Goal: Task Accomplishment & Management: Manage account settings

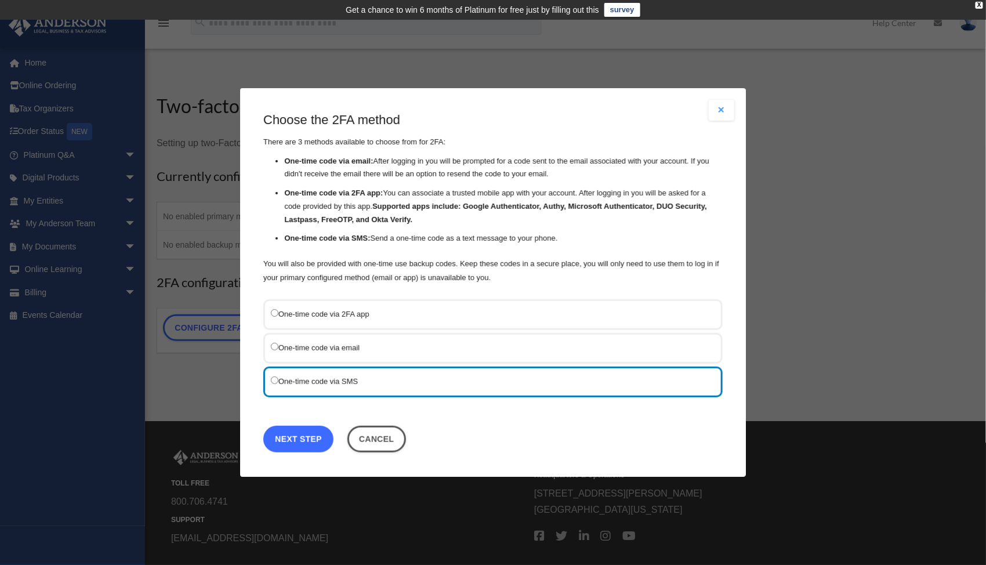
click at [311, 437] on link "Next Step" at bounding box center [298, 439] width 70 height 27
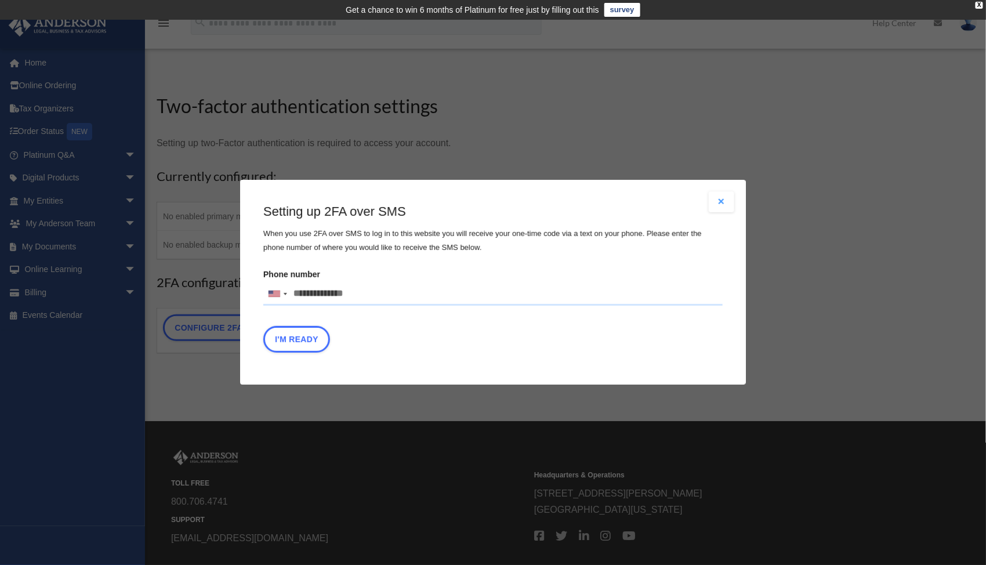
click at [363, 295] on input "Phone number United States +1 United Kingdom +44 Afghanistan (‫افغانستان‬‎) +93…" at bounding box center [492, 293] width 459 height 23
type input "**********"
click at [446, 330] on div "I'm Ready" at bounding box center [492, 342] width 459 height 32
click at [315, 341] on button "I'm Ready" at bounding box center [296, 339] width 67 height 27
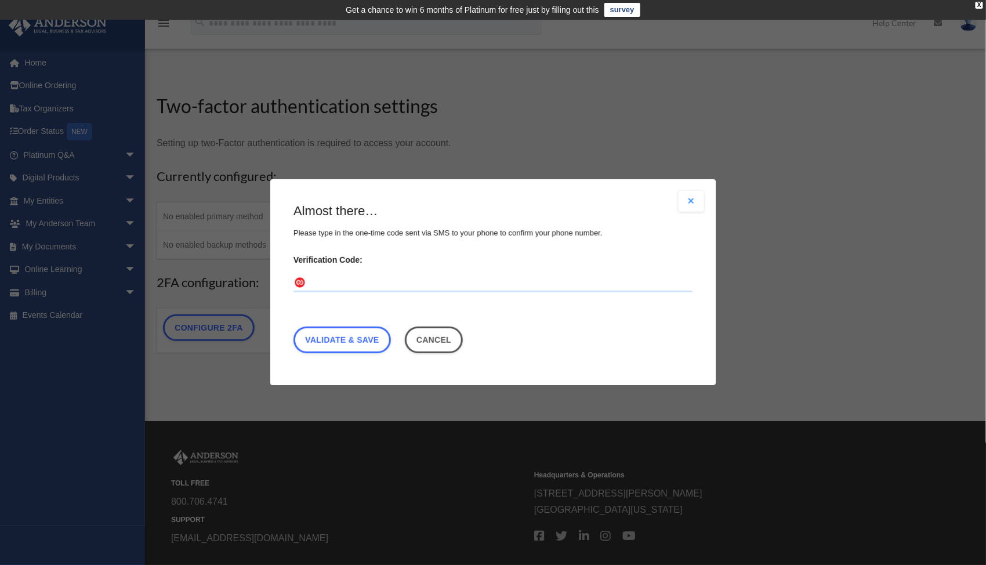
click at [344, 279] on input "Verification Code:" at bounding box center [492, 283] width 399 height 19
type input "******"
click at [367, 335] on link "Validate & Save" at bounding box center [341, 340] width 97 height 27
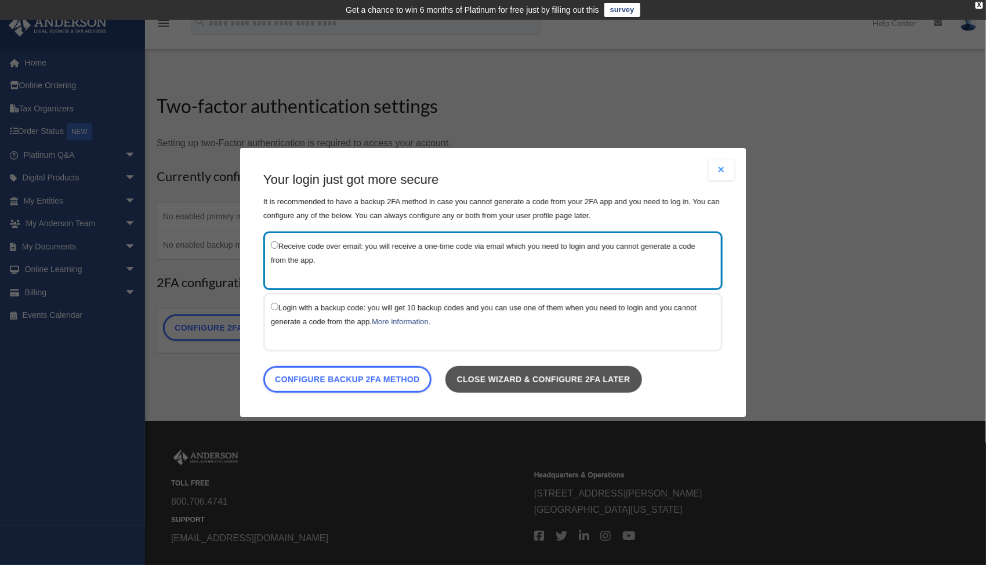
click at [492, 377] on link "Close wizard & configure 2FA later" at bounding box center [543, 379] width 197 height 27
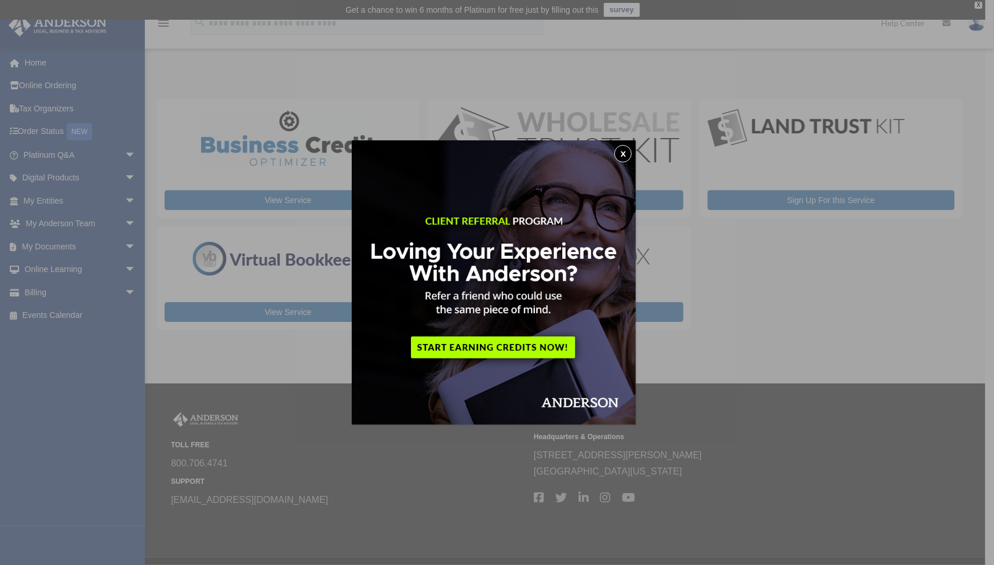
click at [627, 154] on button "x" at bounding box center [623, 153] width 17 height 17
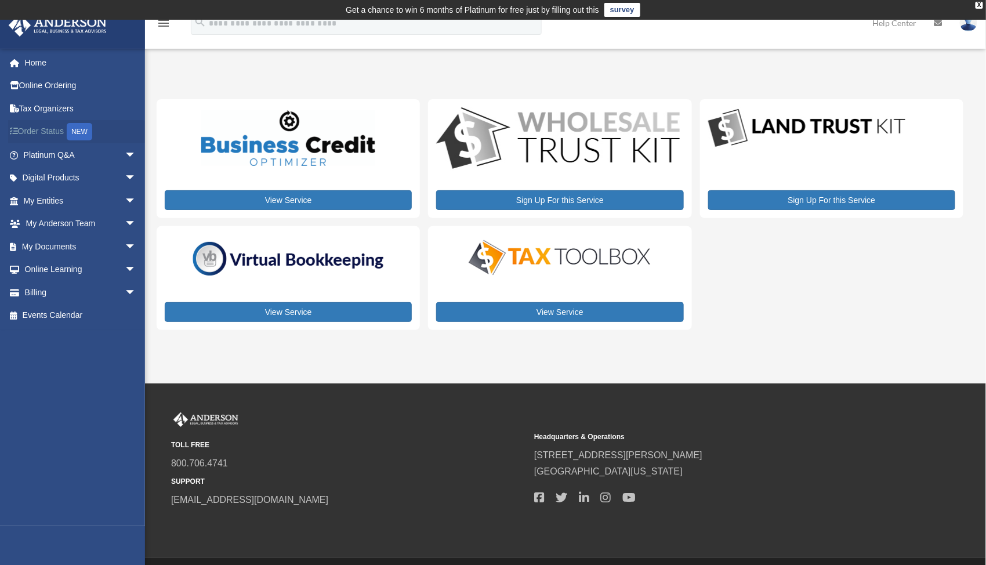
click at [60, 132] on link "Order Status NEW" at bounding box center [81, 132] width 146 height 24
click at [50, 238] on link "My Documents arrow_drop_down" at bounding box center [81, 246] width 146 height 23
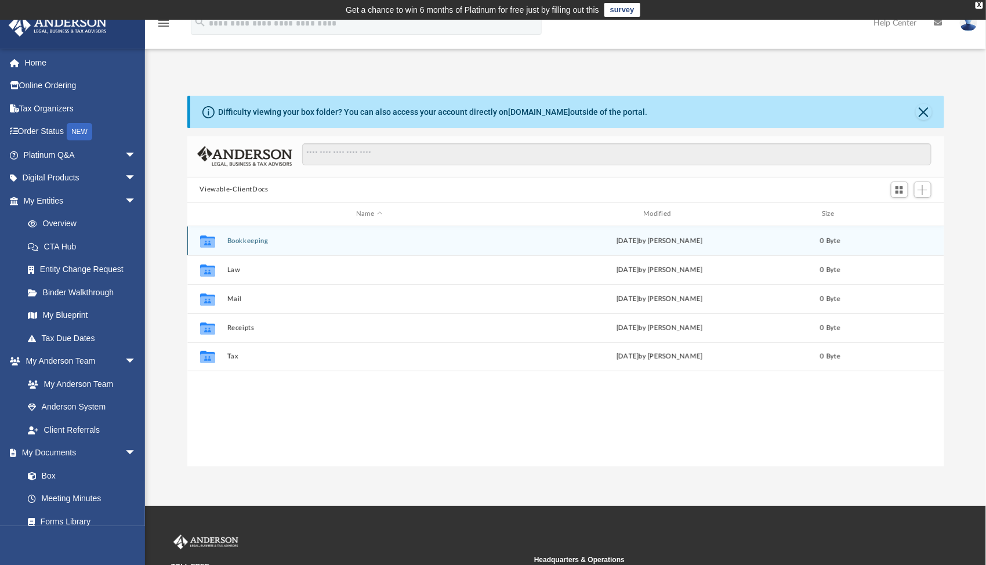
scroll to position [255, 748]
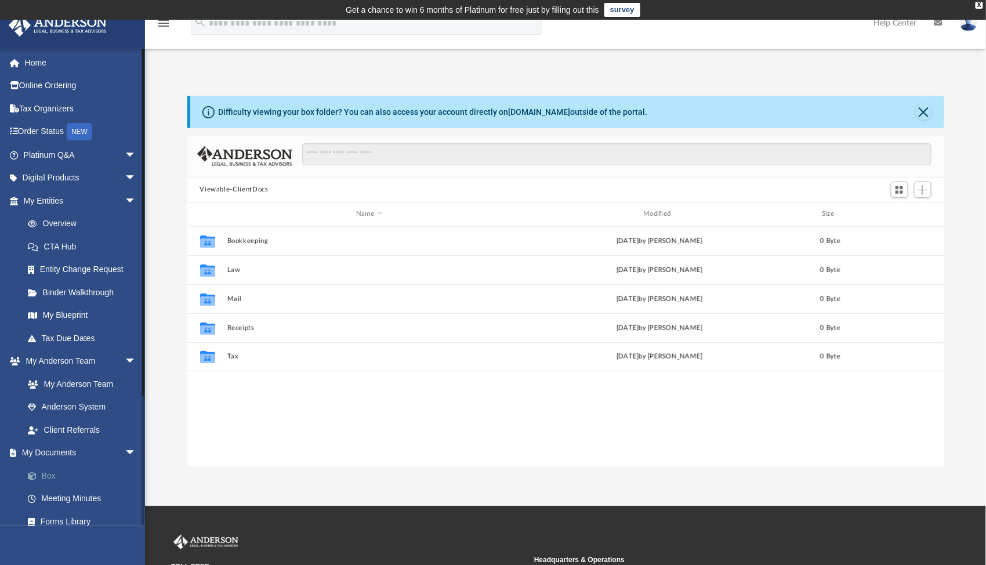
click at [66, 469] on link "Box" at bounding box center [84, 475] width 137 height 23
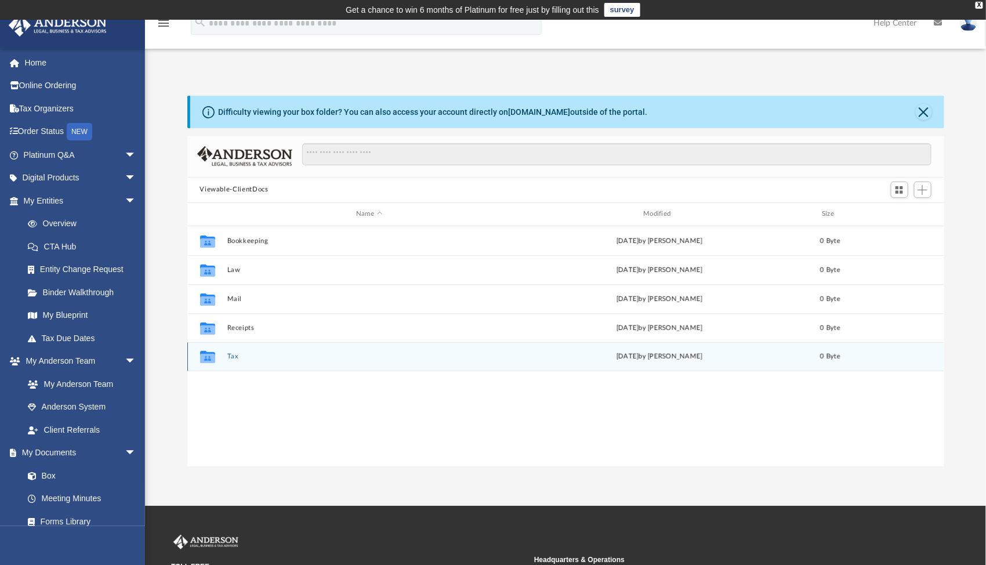
click at [233, 357] on button "Tax" at bounding box center [369, 356] width 285 height 8
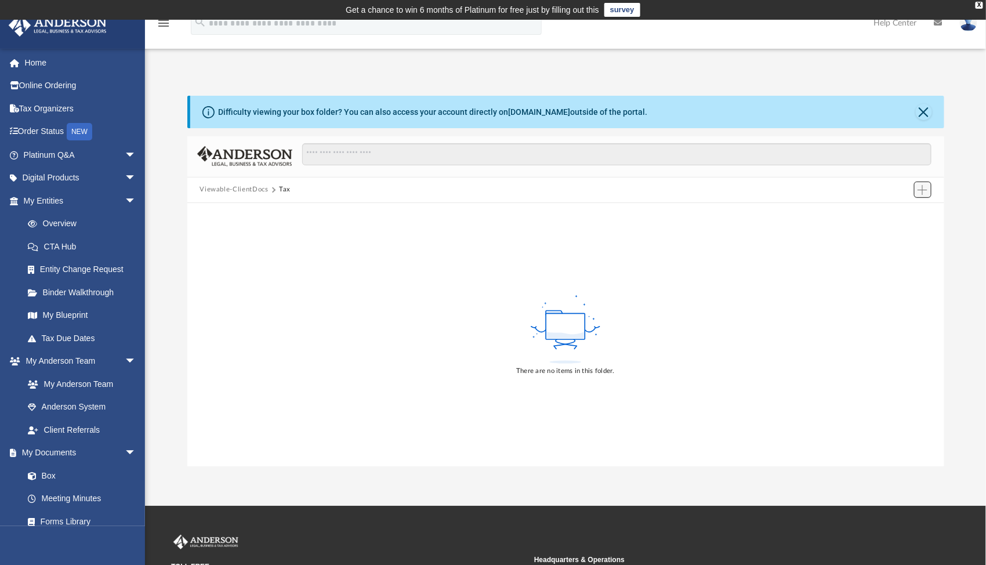
click at [918, 188] on span "Add" at bounding box center [922, 190] width 10 height 10
click at [903, 209] on li "Upload" at bounding box center [906, 212] width 37 height 12
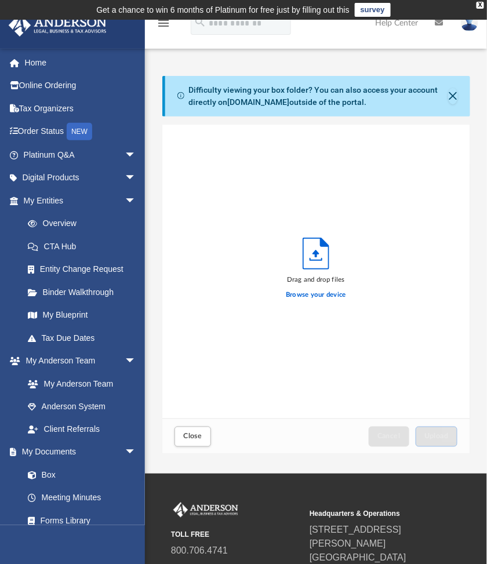
scroll to position [9, 9]
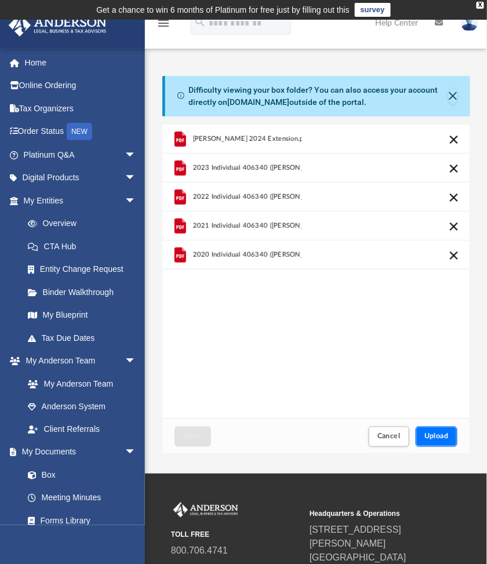
click at [444, 436] on span "Upload" at bounding box center [436, 436] width 24 height 7
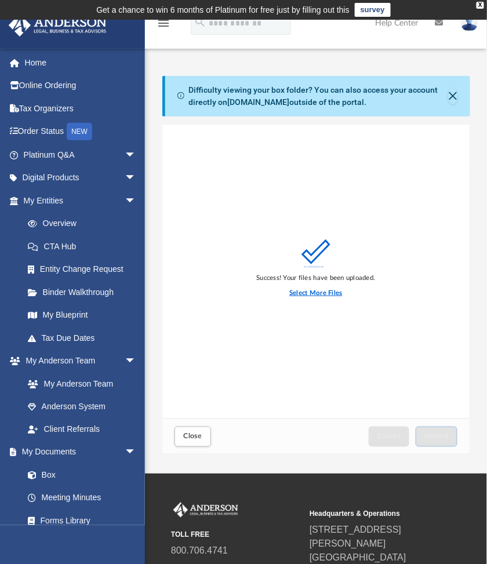
click at [330, 290] on label "Select More Files" at bounding box center [315, 293] width 53 height 10
click at [0, 0] on input "Select More Files" at bounding box center [0, 0] width 0 height 0
click at [323, 293] on label "Select More Files" at bounding box center [315, 293] width 53 height 10
click at [0, 0] on input "Select More Files" at bounding box center [0, 0] width 0 height 0
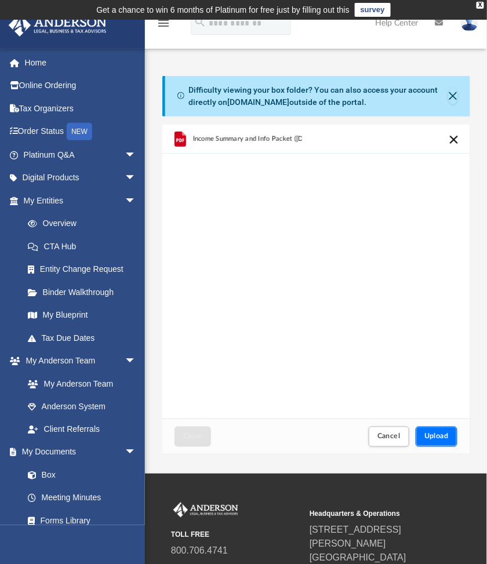
click at [439, 435] on span "Upload" at bounding box center [436, 436] width 24 height 7
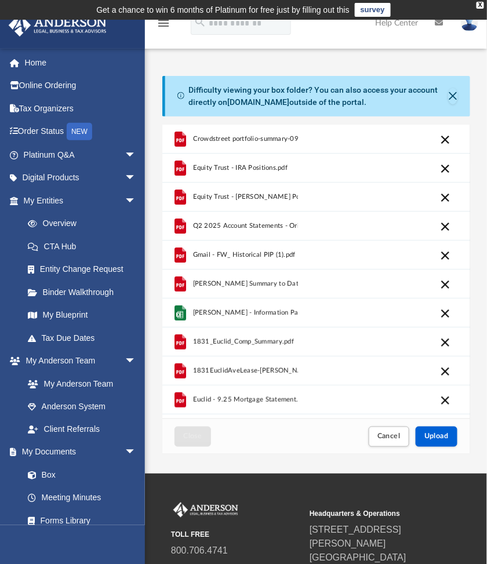
scroll to position [53, 0]
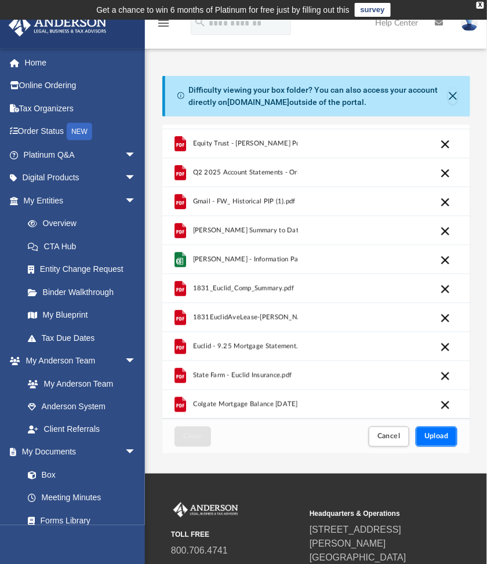
click at [441, 432] on button "Upload" at bounding box center [437, 437] width 42 height 20
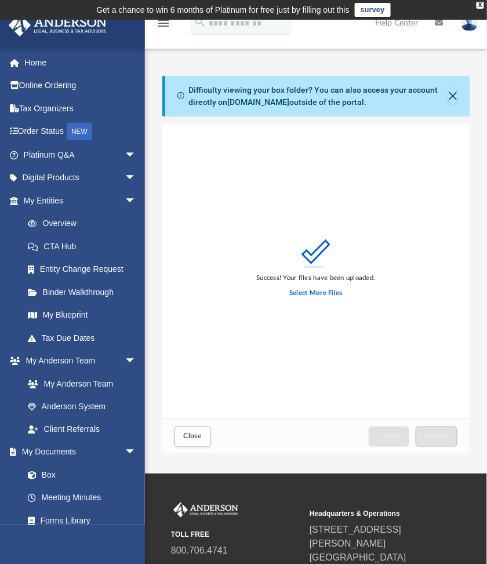
scroll to position [0, 0]
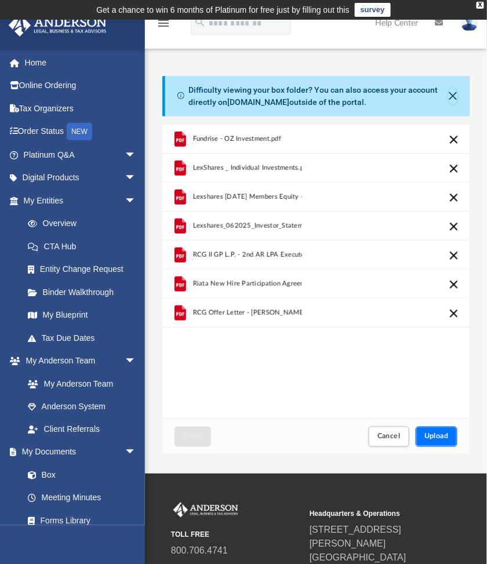
click at [441, 432] on button "Upload" at bounding box center [437, 437] width 42 height 20
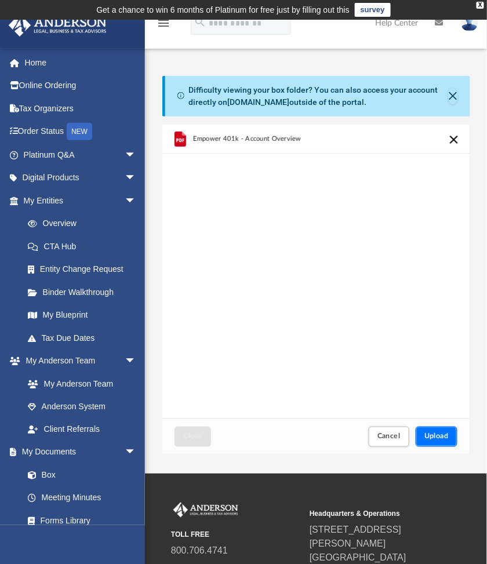
click at [431, 435] on span "Upload" at bounding box center [436, 436] width 24 height 7
click at [431, 434] on span "Upload" at bounding box center [436, 436] width 24 height 7
click at [437, 435] on span "Upload" at bounding box center [436, 436] width 24 height 7
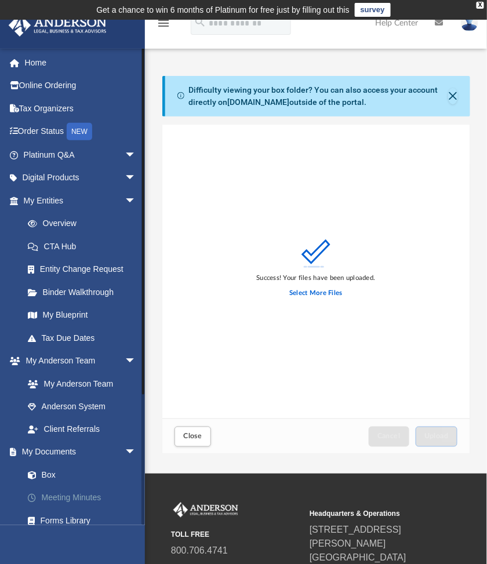
click at [59, 496] on link "Meeting Minutes" at bounding box center [84, 498] width 137 height 23
click at [449, 97] on button "Close" at bounding box center [453, 96] width 10 height 16
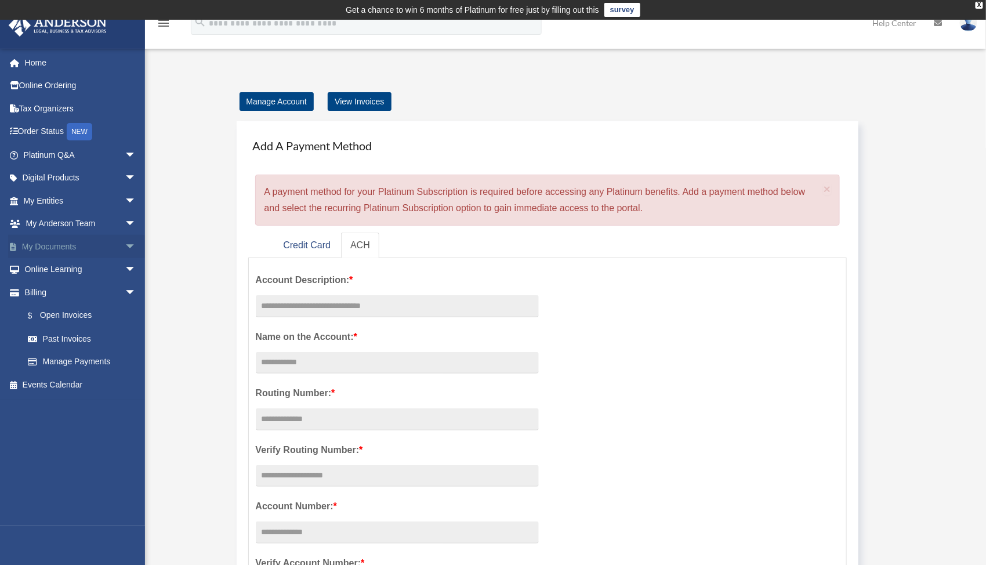
click at [43, 253] on link "My Documents arrow_drop_down" at bounding box center [81, 246] width 146 height 23
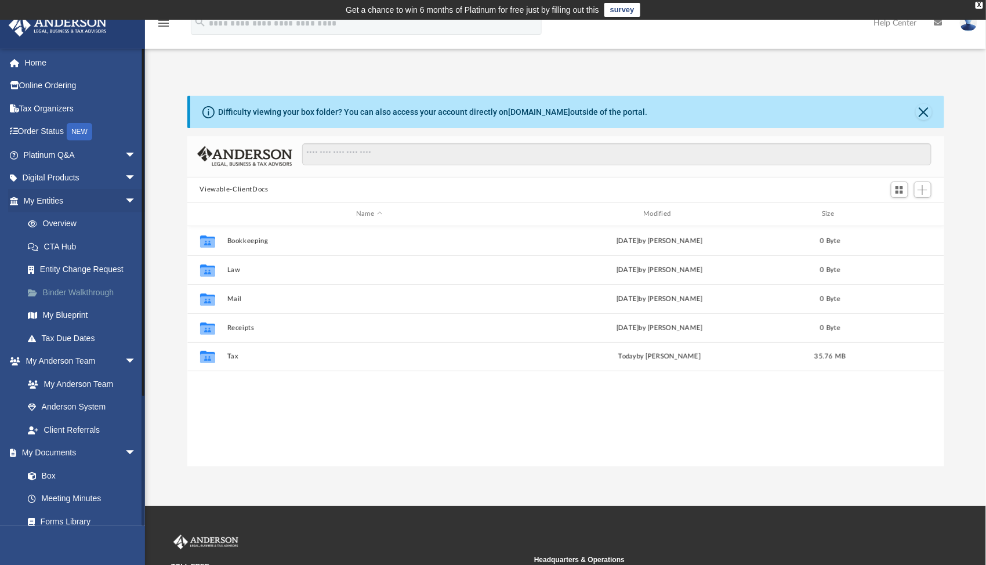
scroll to position [255, 748]
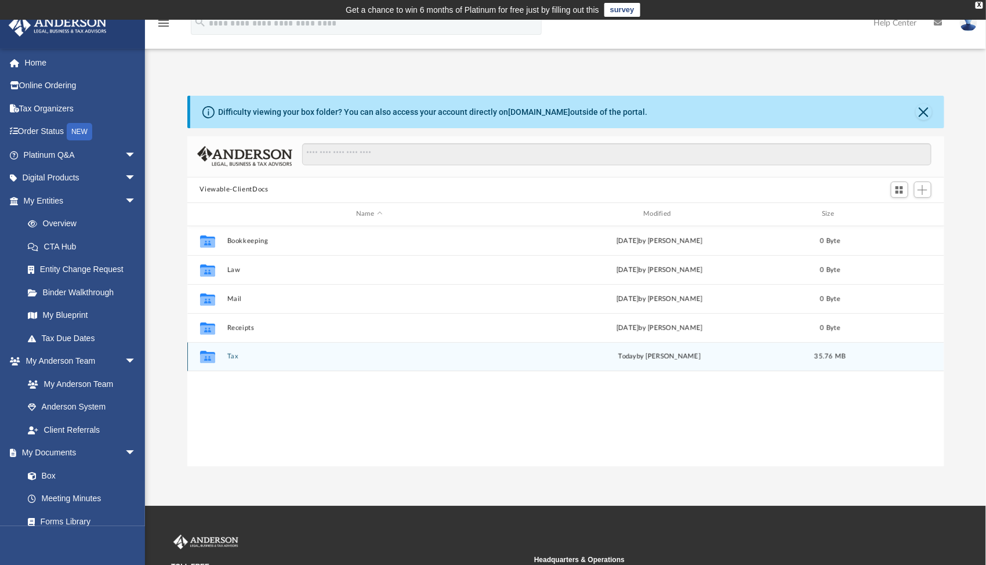
click at [230, 354] on button "Tax" at bounding box center [369, 356] width 285 height 8
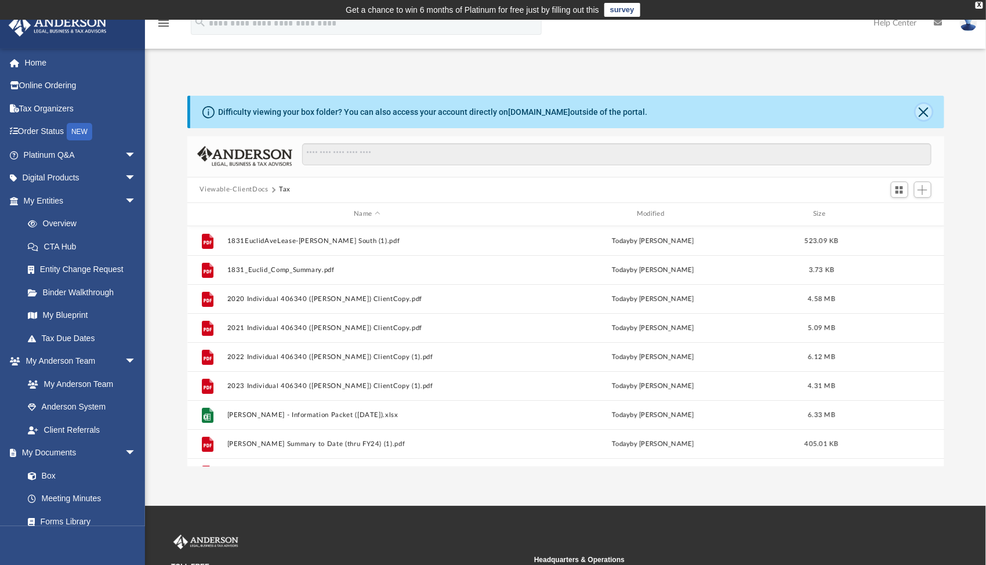
click at [926, 108] on button "Close" at bounding box center [923, 112] width 16 height 16
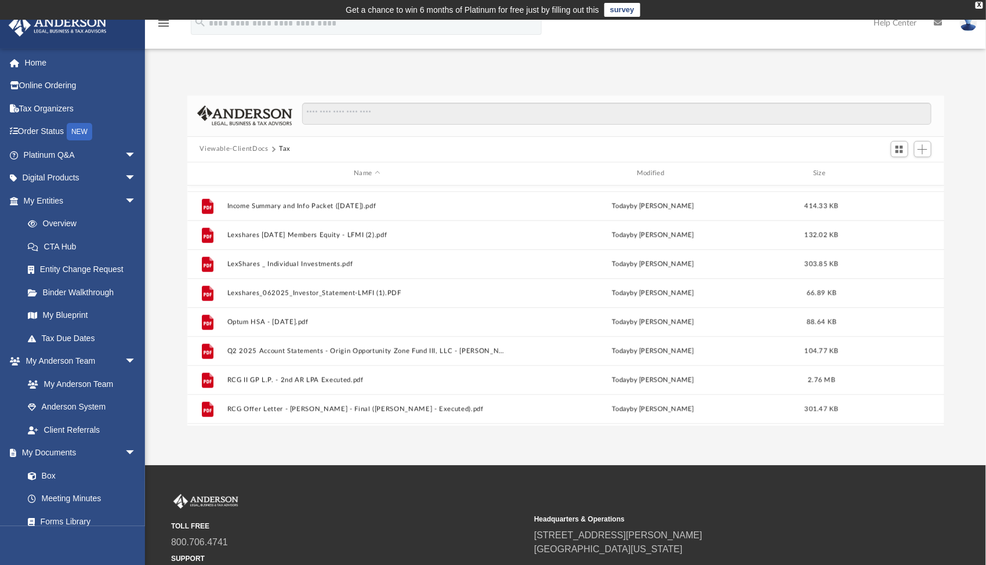
scroll to position [571, 0]
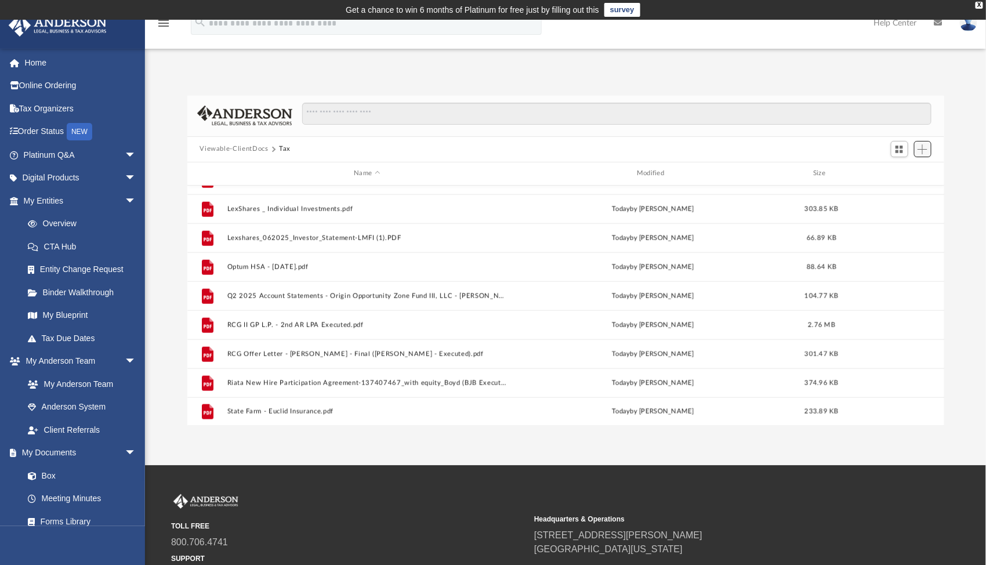
click at [921, 147] on span "Add" at bounding box center [922, 149] width 10 height 10
click at [895, 173] on li "Upload" at bounding box center [906, 172] width 37 height 12
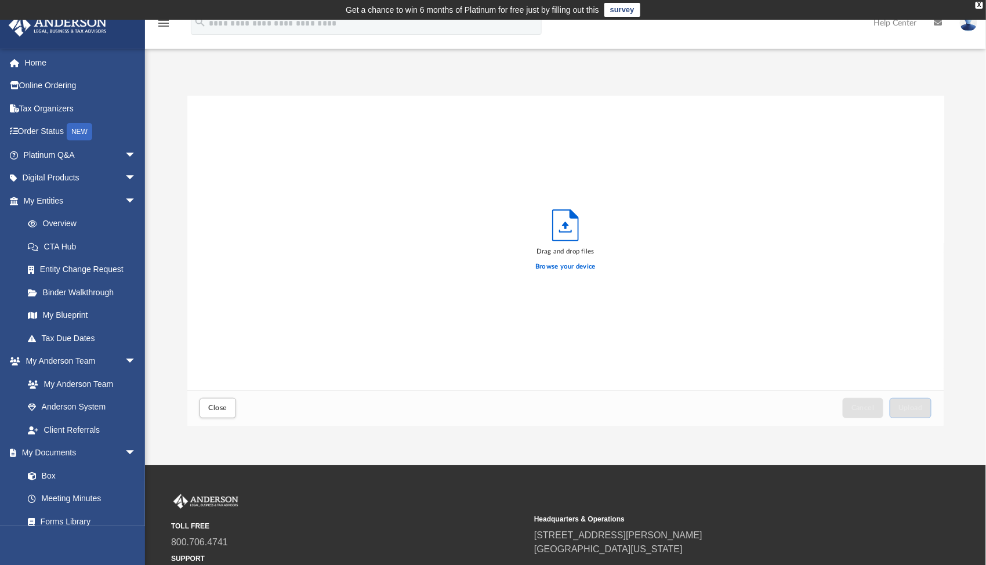
scroll to position [285, 748]
click at [564, 266] on label "Browse your device" at bounding box center [565, 266] width 60 height 10
click at [0, 0] on input "Browse your device" at bounding box center [0, 0] width 0 height 0
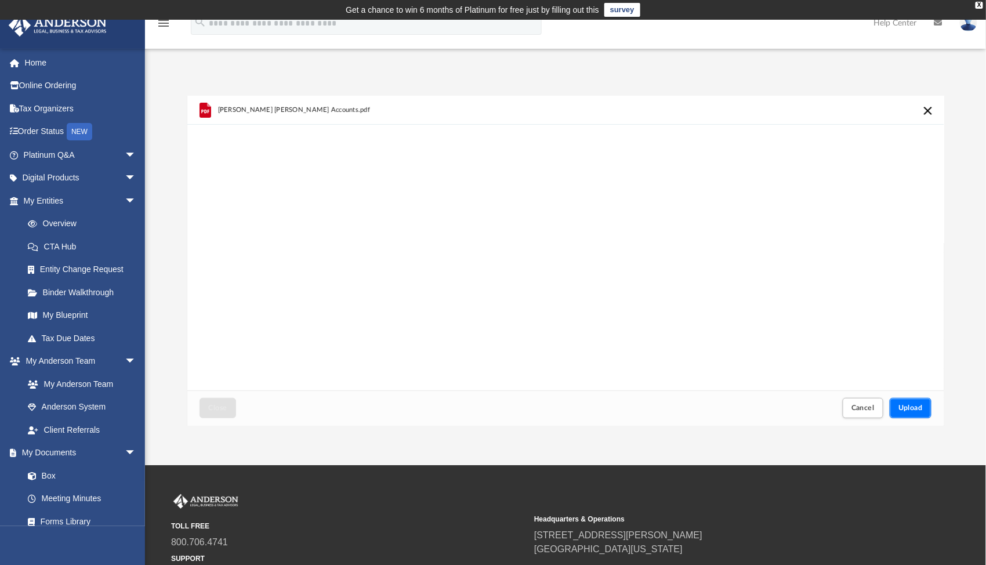
click at [900, 406] on span "Upload" at bounding box center [910, 407] width 24 height 7
click at [223, 404] on span "Close" at bounding box center [217, 407] width 19 height 7
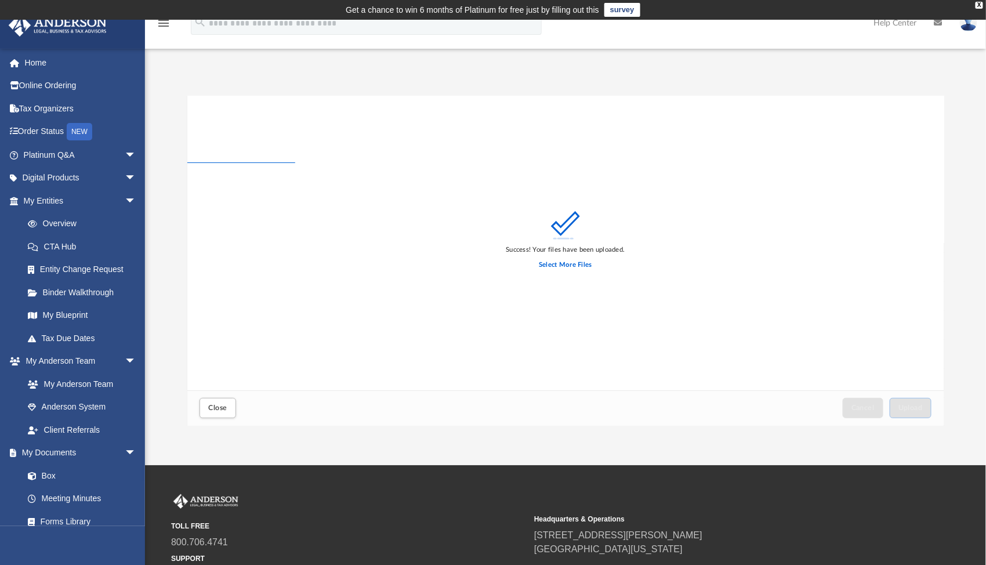
scroll to position [0, 0]
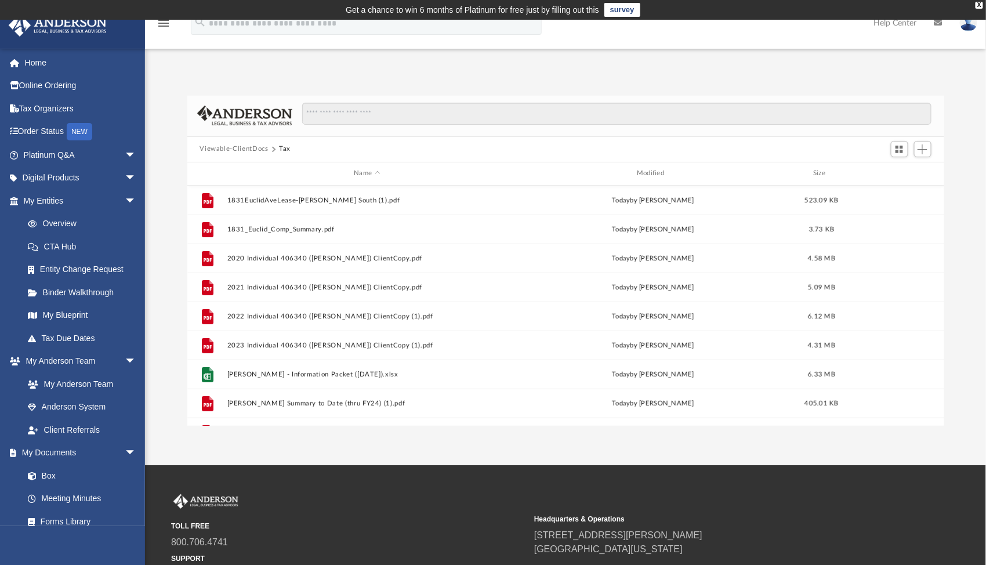
click at [250, 150] on button "Viewable-ClientDocs" at bounding box center [233, 149] width 68 height 10
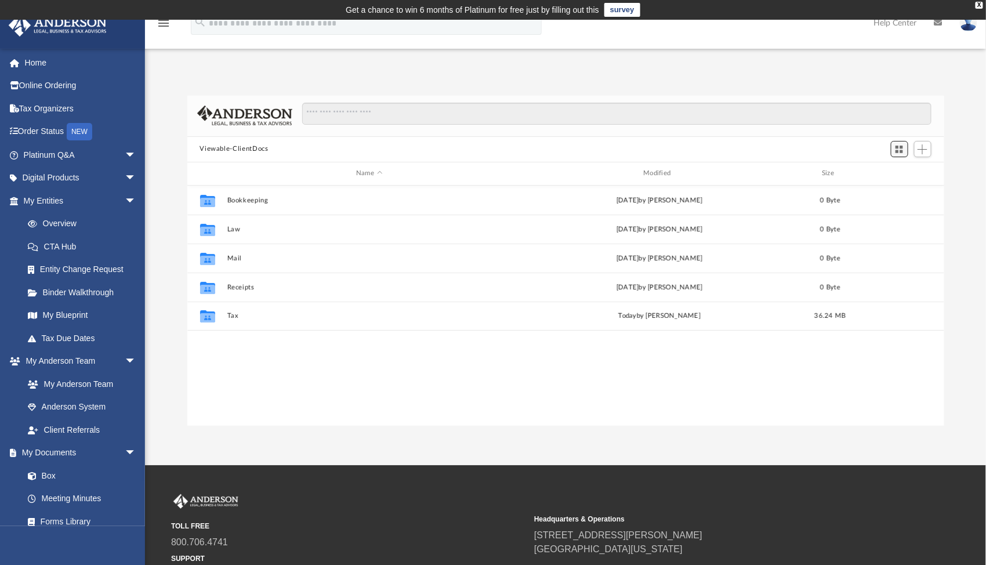
click at [902, 150] on span "Switch to Grid View" at bounding box center [899, 149] width 10 height 10
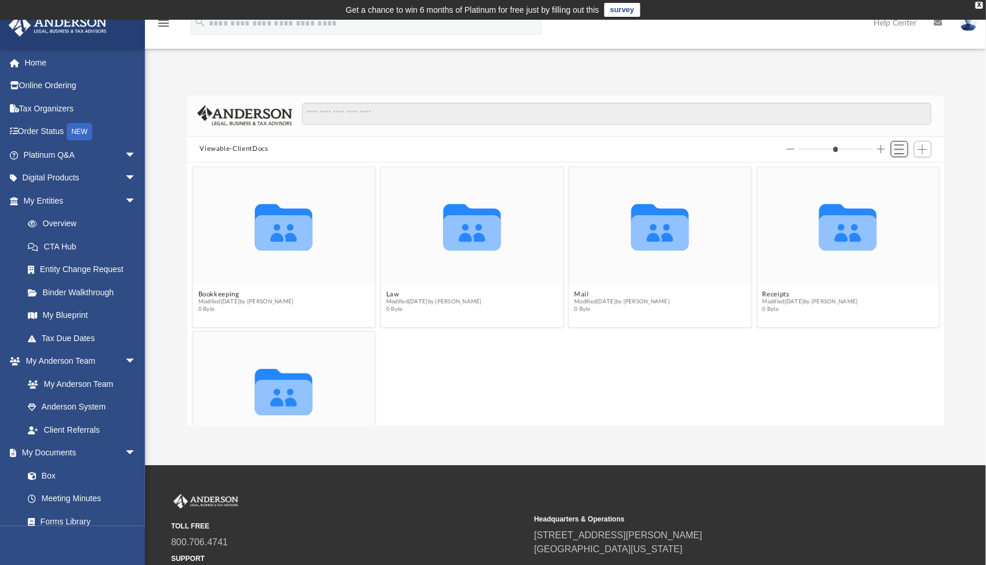
scroll to position [255, 748]
click at [902, 150] on span "Switch to List View" at bounding box center [899, 149] width 10 height 10
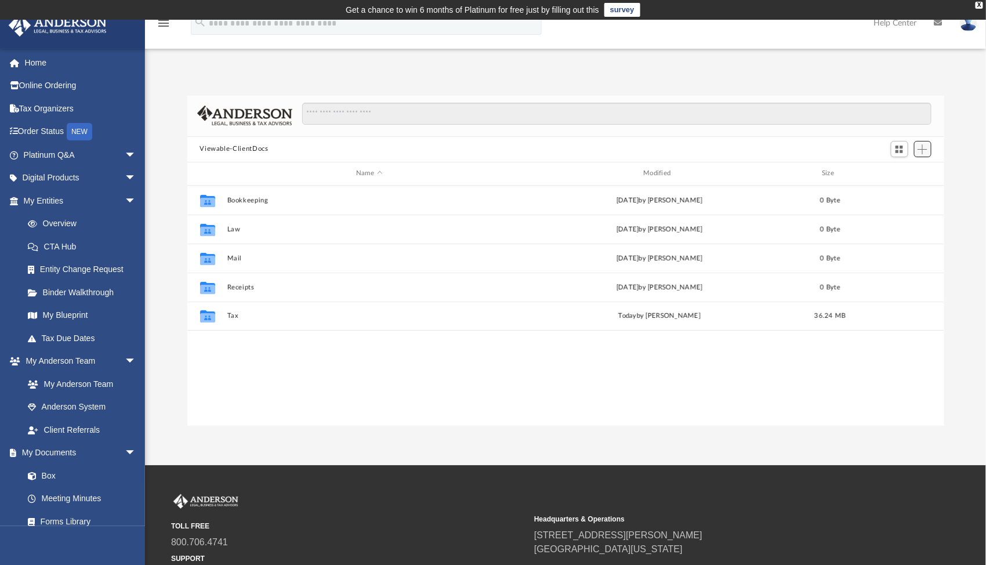
click at [915, 147] on button "Add" at bounding box center [922, 149] width 17 height 16
click at [900, 186] on li "New Folder" at bounding box center [906, 190] width 37 height 12
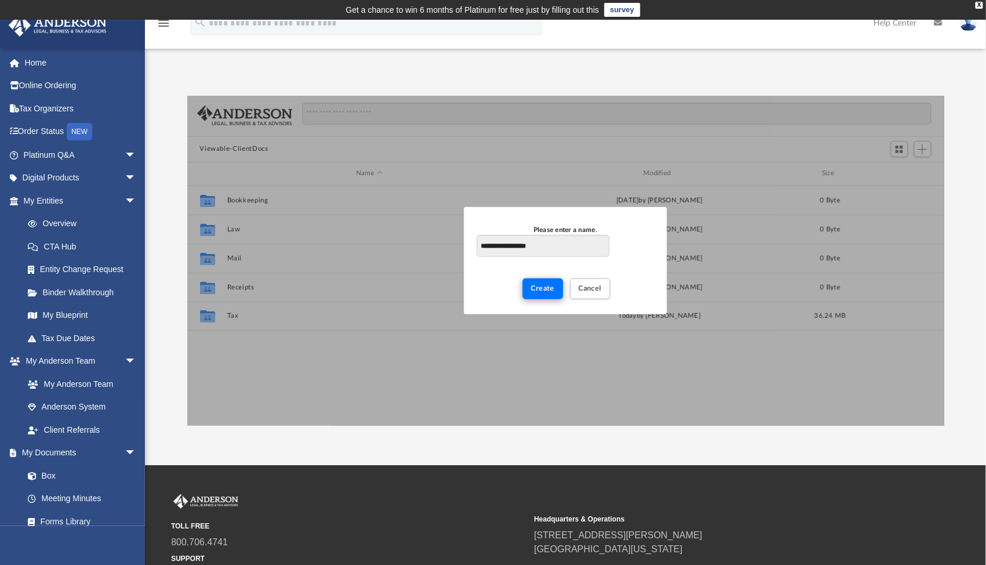
type input "**********"
click at [543, 286] on span "Create" at bounding box center [543, 288] width 24 height 7
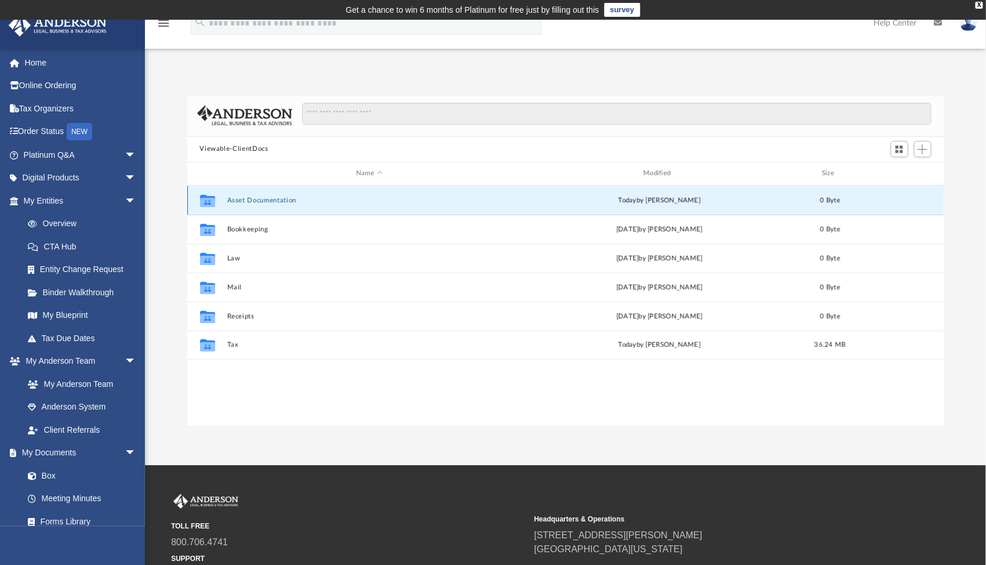
click at [253, 198] on button "Asset Documentation" at bounding box center [369, 200] width 285 height 8
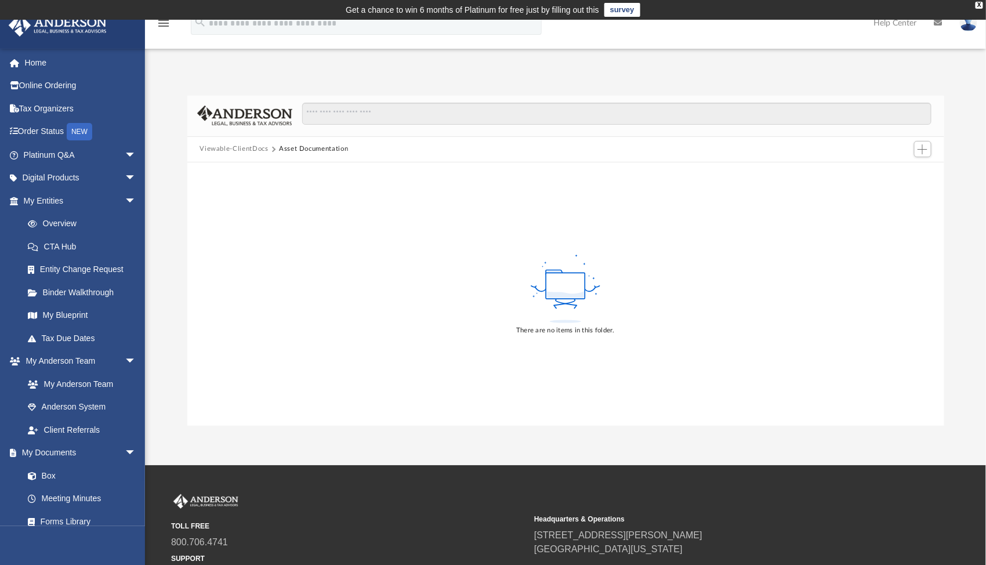
click at [237, 147] on button "Viewable-ClientDocs" at bounding box center [233, 149] width 68 height 10
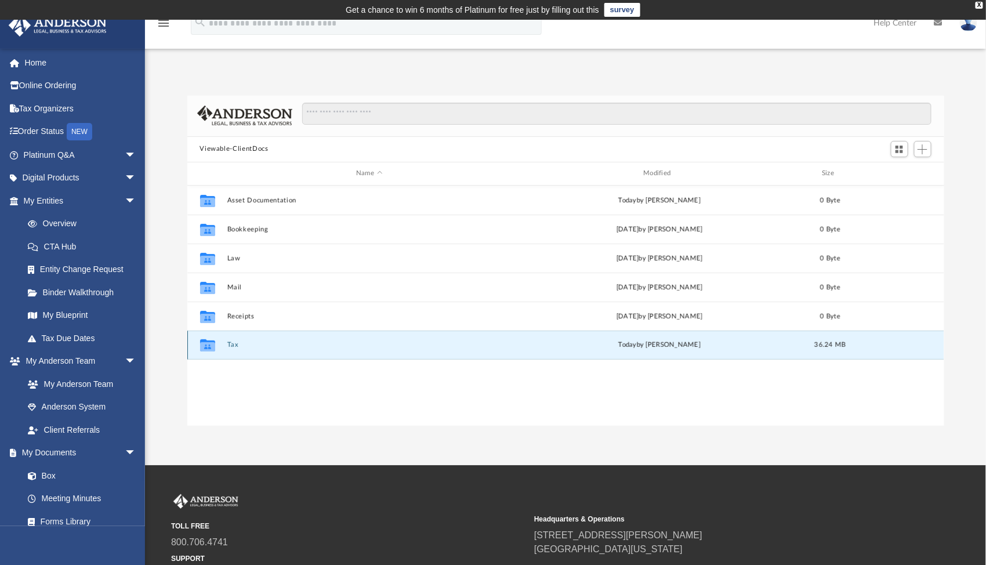
click at [231, 342] on button "Tax" at bounding box center [369, 345] width 285 height 8
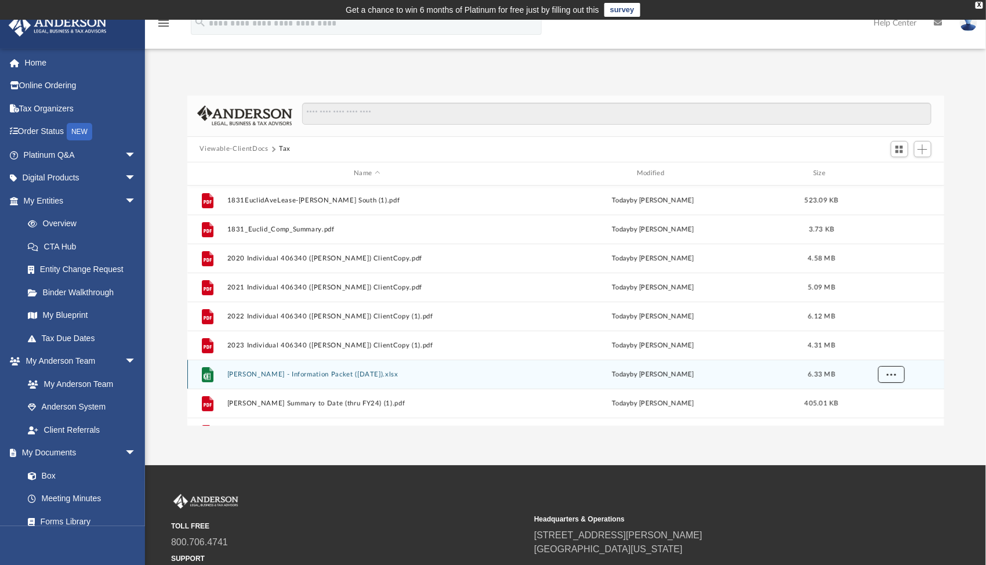
click at [885, 375] on button "More options" at bounding box center [890, 373] width 27 height 17
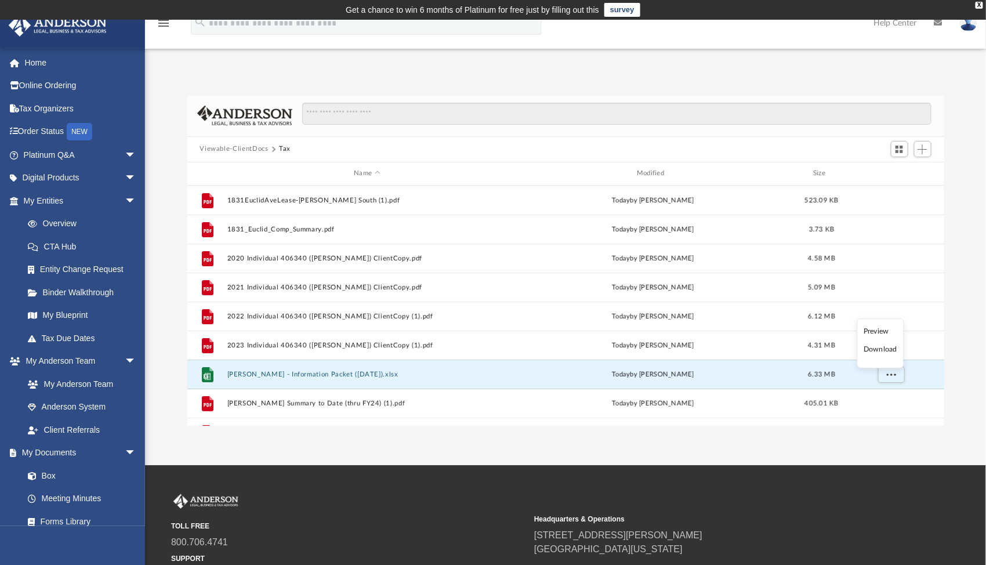
click at [954, 323] on div "Difficulty viewing your box folder? You can also access your account directly o…" at bounding box center [565, 261] width 841 height 330
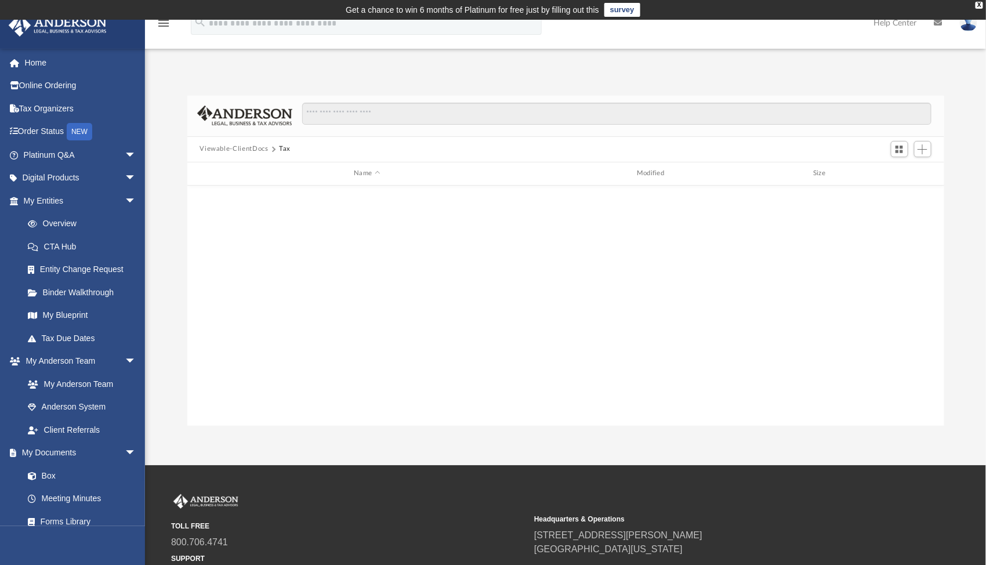
scroll to position [0, 0]
